Goal: Task Accomplishment & Management: Manage account settings

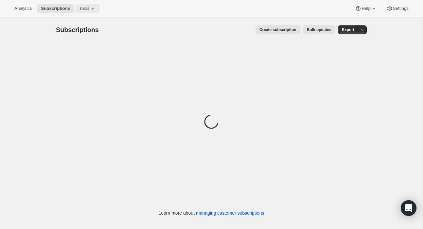
click at [81, 9] on span "Tools" at bounding box center [84, 8] width 10 height 5
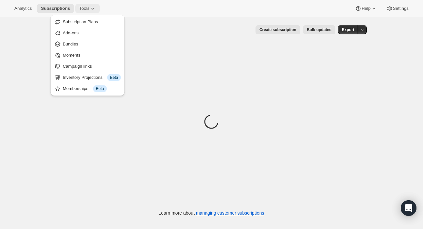
click at [89, 10] on span "Tools" at bounding box center [84, 8] width 10 height 5
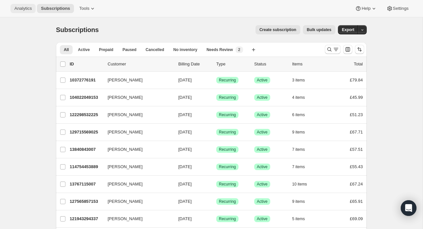
click at [17, 6] on span "Analytics" at bounding box center [22, 8] width 17 height 5
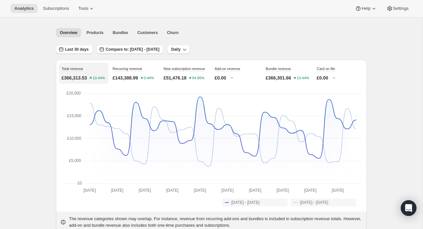
scroll to position [18, 0]
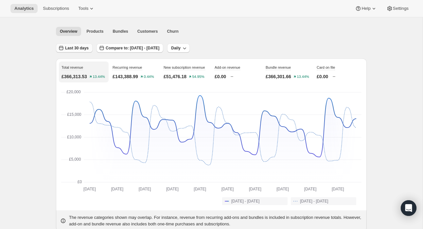
click at [82, 50] on button "Last 30 days" at bounding box center [74, 48] width 37 height 9
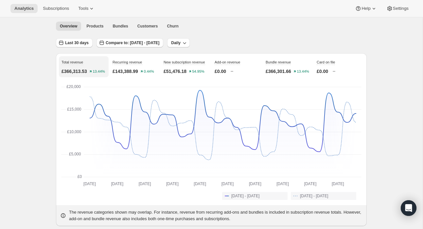
scroll to position [47, 0]
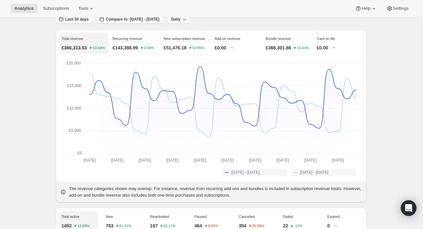
click at [127, 50] on p "£143,388.99" at bounding box center [126, 48] width 26 height 7
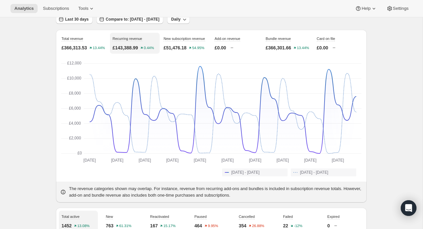
click at [181, 45] on div "New subscription revenue £51,476.18 54.95%" at bounding box center [186, 43] width 50 height 21
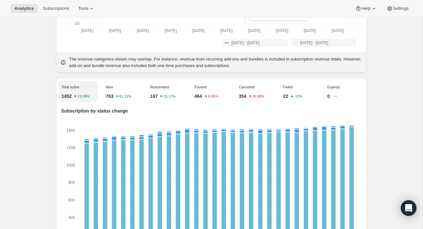
scroll to position [178, 0]
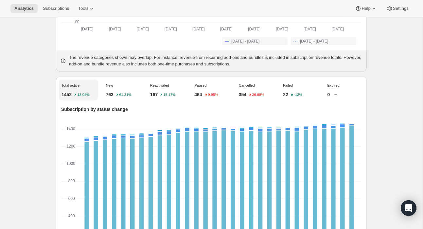
click at [110, 98] on p "763" at bounding box center [110, 94] width 8 height 7
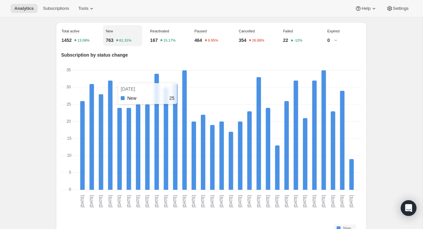
scroll to position [247, 0]
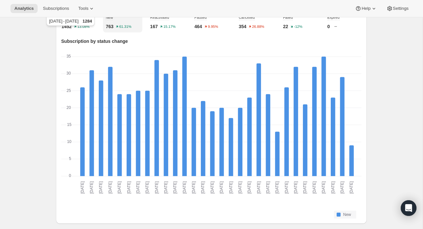
click at [73, 24] on div "Compared to [DATE] - [DATE] 1284" at bounding box center [70, 18] width 51 height 24
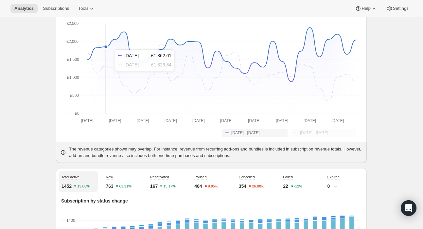
scroll to position [0, 0]
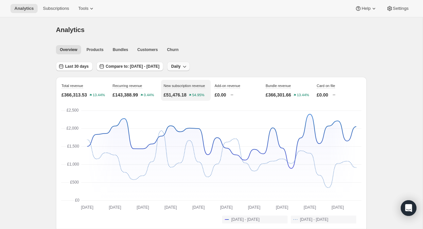
click at [190, 64] on button "Daily" at bounding box center [178, 66] width 23 height 9
click at [204, 93] on span "Weekly" at bounding box center [202, 90] width 14 height 5
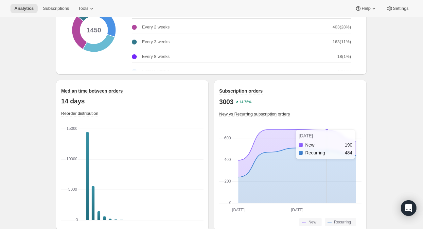
scroll to position [884, 0]
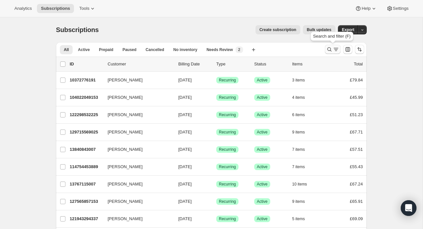
click at [305, 48] on icon "Search and filter results" at bounding box center [336, 49] width 7 height 7
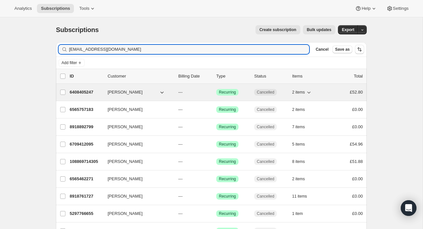
type input "ben@fielddoctor.co.uk"
click at [82, 92] on p "6408405247" at bounding box center [86, 92] width 33 height 7
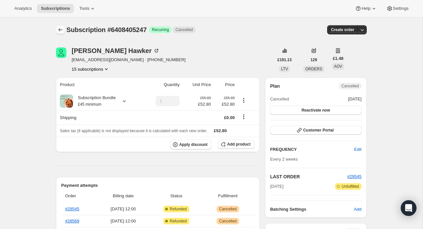
click at [60, 26] on button "Subscriptions" at bounding box center [60, 29] width 9 height 9
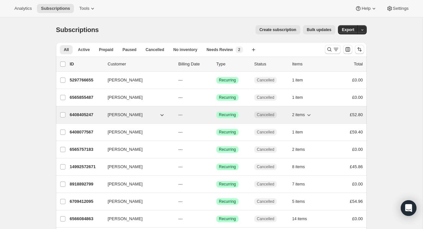
click at [84, 116] on p "6408405247" at bounding box center [86, 115] width 33 height 7
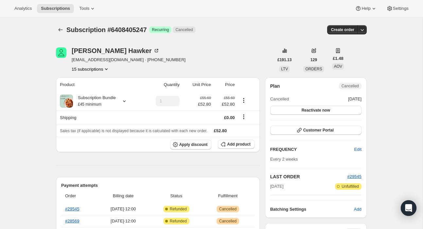
click at [62, 32] on icon "Subscriptions" at bounding box center [60, 30] width 7 height 7
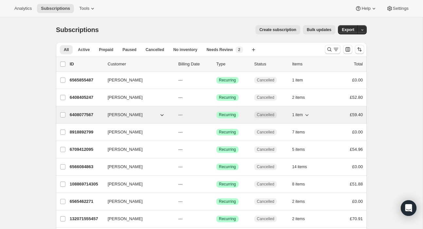
click at [74, 112] on p "6408077567" at bounding box center [86, 115] width 33 height 7
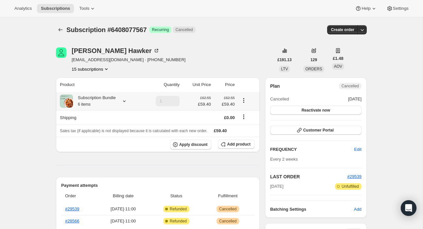
click at [121, 100] on div at bounding box center [123, 101] width 9 height 7
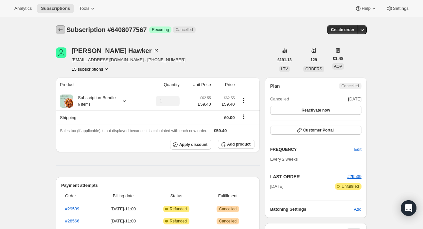
click at [62, 25] on button "Subscriptions" at bounding box center [60, 29] width 9 height 9
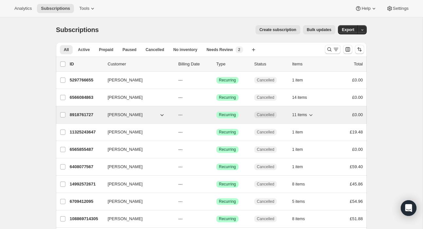
click at [83, 115] on p "8918761727" at bounding box center [86, 115] width 33 height 7
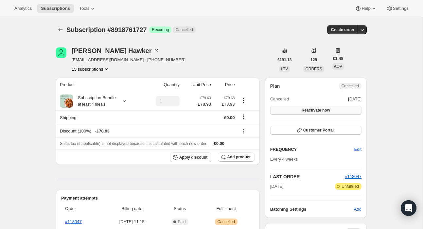
click at [305, 110] on span "Reactivate now" at bounding box center [316, 110] width 28 height 5
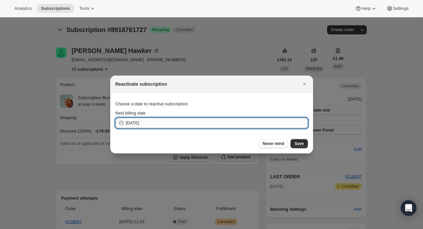
click at [269, 124] on input "2025-09-26" at bounding box center [217, 123] width 182 height 10
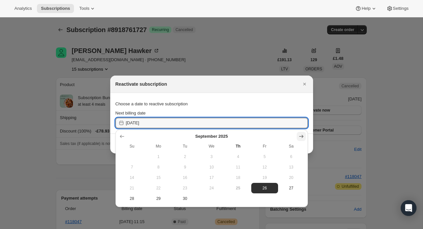
click at [302, 138] on icon "Show next month, October 2025" at bounding box center [301, 136] width 7 height 7
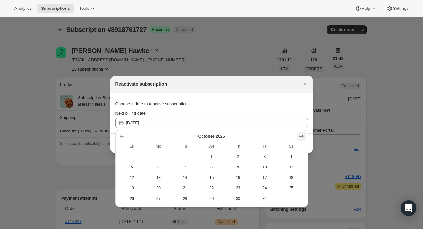
click at [302, 138] on icon "Show next month, November 2025" at bounding box center [301, 136] width 7 height 7
click at [302, 138] on icon "Show next month, January 2026" at bounding box center [301, 136] width 7 height 7
click at [302, 138] on icon "Show next month, February 2026" at bounding box center [301, 136] width 7 height 7
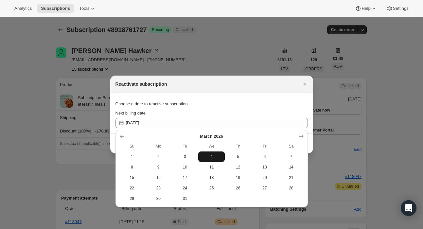
click at [212, 156] on span "4" at bounding box center [211, 156] width 21 height 5
type input "2026-03-04"
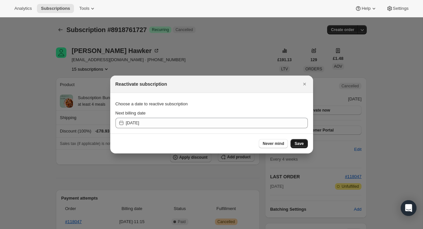
click at [301, 144] on span "Save" at bounding box center [299, 143] width 9 height 5
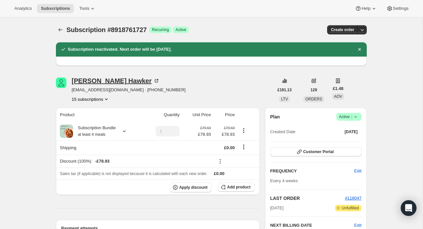
click at [91, 83] on div "Benjamin Hawker" at bounding box center [116, 81] width 88 height 7
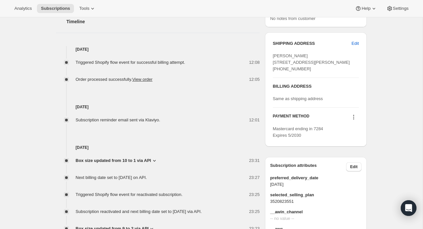
scroll to position [254, 0]
drag, startPoint x: 76, startPoint y: 61, endPoint x: 242, endPoint y: 62, distance: 166.0
click at [242, 62] on div "Triggered Shopify flow event for successful billing attempt. 12:08" at bounding box center [158, 63] width 204 height 7
click at [74, 62] on div "Triggered Shopify flow event for successful billing attempt. 12:08" at bounding box center [158, 63] width 204 height 7
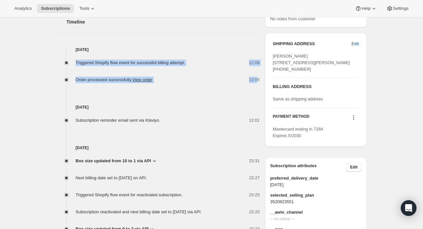
drag, startPoint x: 74, startPoint y: 61, endPoint x: 258, endPoint y: 78, distance: 185.1
click at [258, 78] on div "Triggered Shopify flow event for successful billing attempt. 12:08 Order proces…" at bounding box center [158, 68] width 204 height 30
drag, startPoint x: 262, startPoint y: 78, endPoint x: 73, endPoint y: 62, distance: 189.3
click at [73, 61] on div "Mandy Carver mazdacarves1@yahoo.co.uk · +447305615576 2 subscriptions £206.54 L…" at bounding box center [209, 169] width 316 height 772
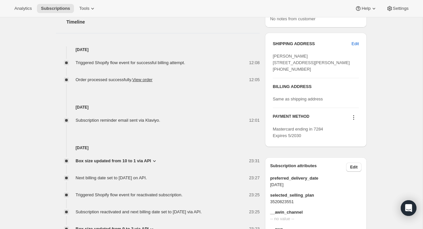
click at [44, 62] on div "Subscription #128710902145. This page is ready Subscription #128710902145 Succe…" at bounding box center [211, 169] width 423 height 812
drag, startPoint x: 76, startPoint y: 62, endPoint x: 260, endPoint y: 60, distance: 183.7
click at [260, 60] on div "Triggered Shopify flow event for successful billing attempt. 12:08" at bounding box center [158, 63] width 204 height 7
click at [73, 63] on div "Triggered Shopify flow event for successful billing attempt. 12:08" at bounding box center [158, 63] width 204 height 7
drag, startPoint x: 75, startPoint y: 62, endPoint x: 88, endPoint y: 61, distance: 13.4
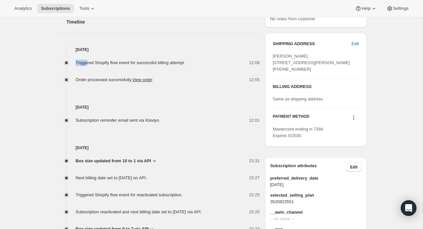
click at [89, 61] on div "Triggered Shopify flow event for successful billing attempt. 12:08" at bounding box center [158, 63] width 204 height 7
click at [46, 71] on div "Subscription #128710902145. This page is ready Subscription #128710902145 Succe…" at bounding box center [211, 169] width 423 height 812
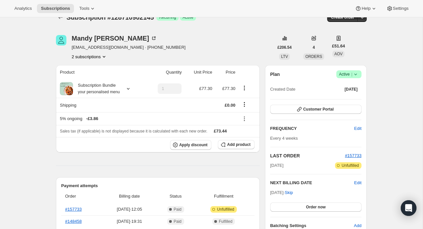
scroll to position [0, 0]
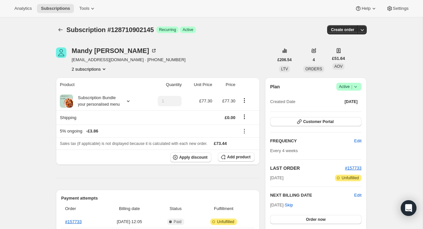
click at [102, 71] on button "2 subscriptions" at bounding box center [90, 69] width 36 height 7
click at [98, 68] on button "2 subscriptions" at bounding box center [90, 69] width 36 height 7
click at [97, 89] on span "130159214977" at bounding box center [89, 92] width 48 height 7
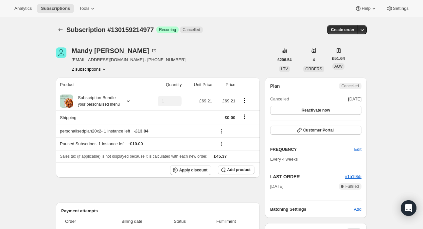
click at [82, 70] on button "2 subscriptions" at bounding box center [90, 69] width 36 height 7
click at [87, 80] on span "128710902145" at bounding box center [79, 81] width 28 height 5
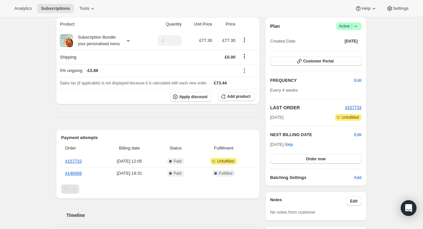
scroll to position [61, 0]
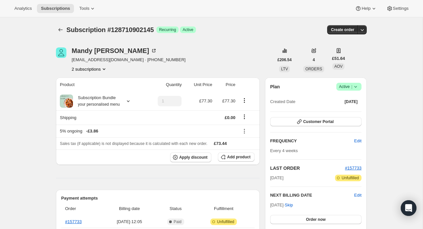
scroll to position [7, 0]
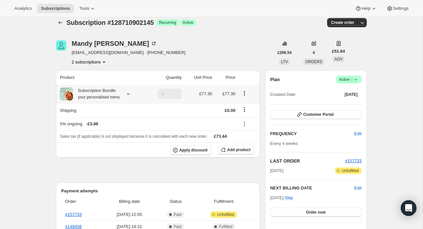
click at [129, 94] on icon at bounding box center [128, 94] width 7 height 7
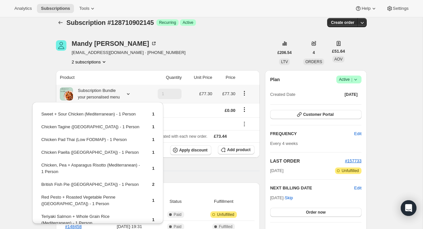
scroll to position [40, 0]
